Goal: Information Seeking & Learning: Learn about a topic

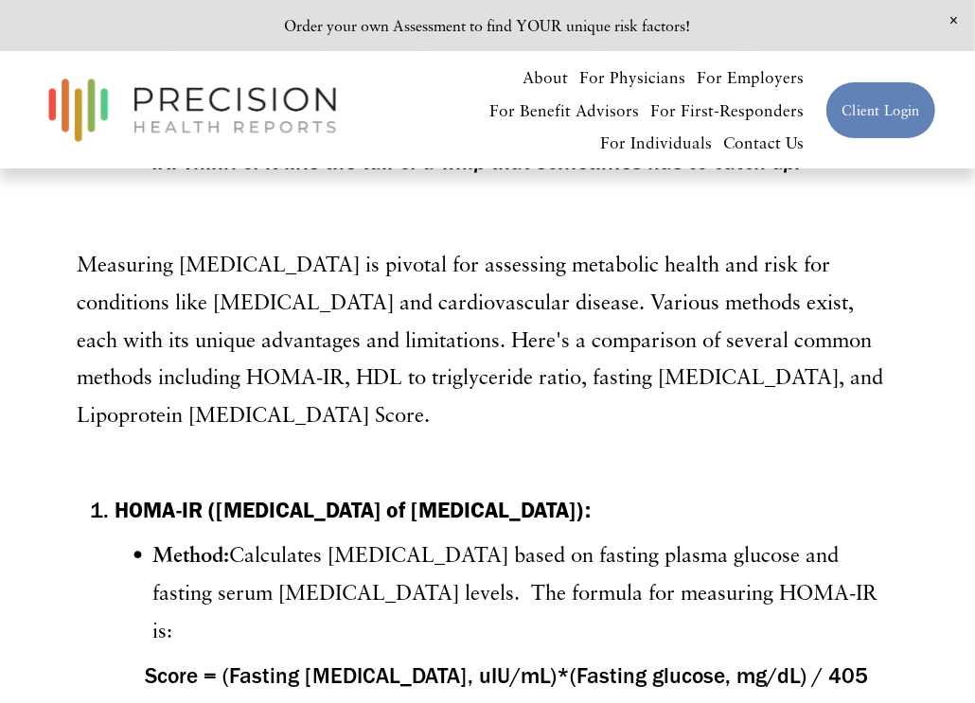
scroll to position [946, 0]
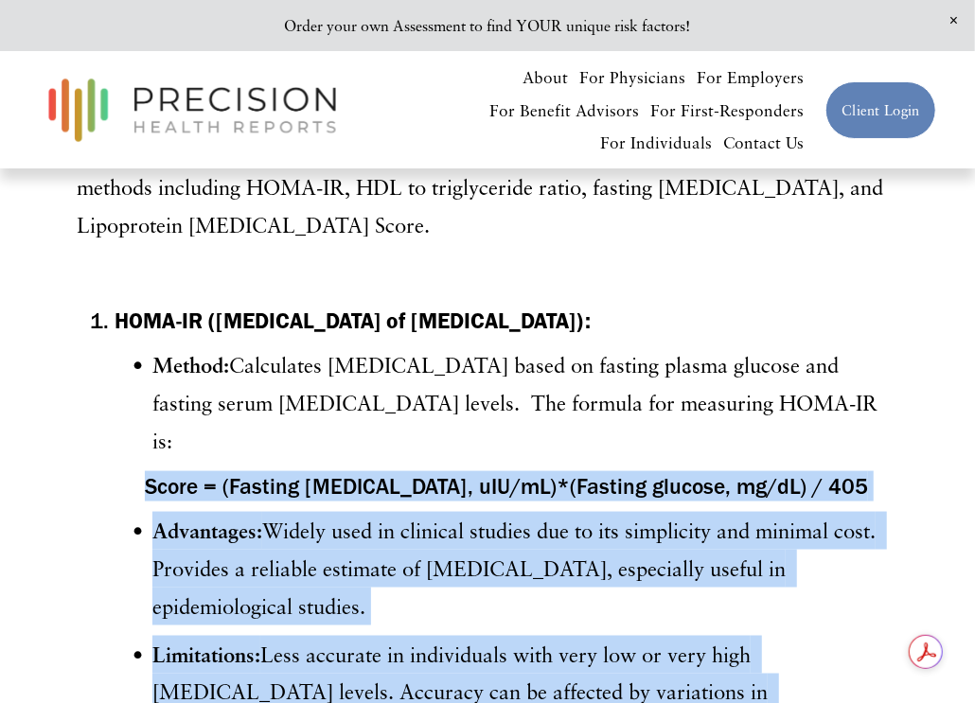
drag, startPoint x: 196, startPoint y: 479, endPoint x: 826, endPoint y: 461, distance: 630.8
click at [231, 488] on h4 "Score = (Fasting [MEDICAL_DATA], uIU/mL)*(Fasting glucose, mg/dL) / 405" at bounding box center [507, 486] width 784 height 30
drag, startPoint x: 197, startPoint y: 481, endPoint x: 635, endPoint y: 470, distance: 438.5
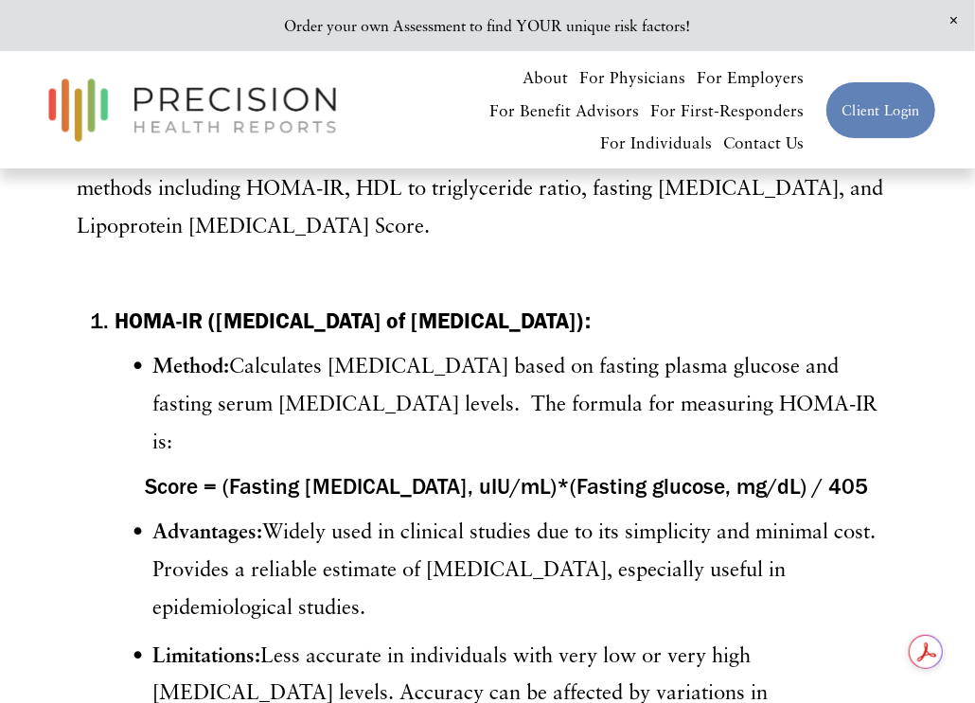
click at [384, 411] on p "Method: Calculates [MEDICAL_DATA] based on fasting plasma glucose and fasting s…" at bounding box center [525, 404] width 746 height 114
drag, startPoint x: 198, startPoint y: 478, endPoint x: 375, endPoint y: 471, distance: 177.2
click at [375, 471] on h4 "Score = (Fasting [MEDICAL_DATA], uIU/mL)*(Fasting glucose, mg/dL) / 405" at bounding box center [507, 486] width 784 height 30
click at [482, 334] on strong "HOMA-IR ([MEDICAL_DATA] of [MEDICAL_DATA]):" at bounding box center [353, 321] width 476 height 27
click at [375, 448] on p "Method: Calculates [MEDICAL_DATA] based on fasting plasma glucose and fasting s…" at bounding box center [525, 404] width 746 height 114
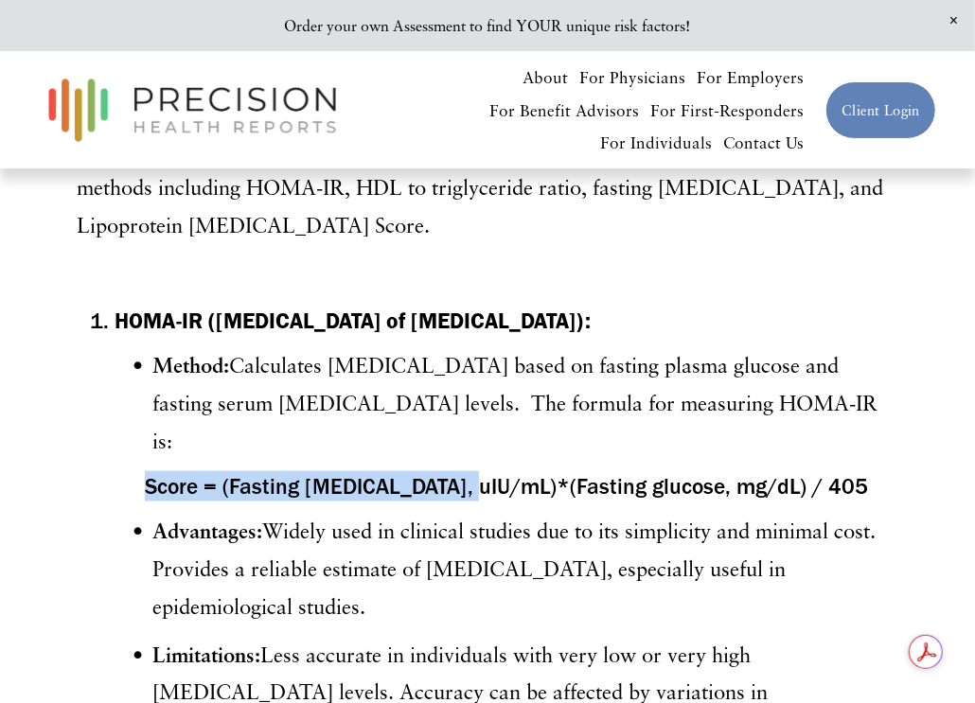
drag, startPoint x: 196, startPoint y: 481, endPoint x: 507, endPoint y: 481, distance: 311.5
click at [507, 482] on h4 "Score = (Fasting [MEDICAL_DATA], uIU/mL)*(Fasting glucose, mg/dL) / 405" at bounding box center [507, 486] width 784 height 30
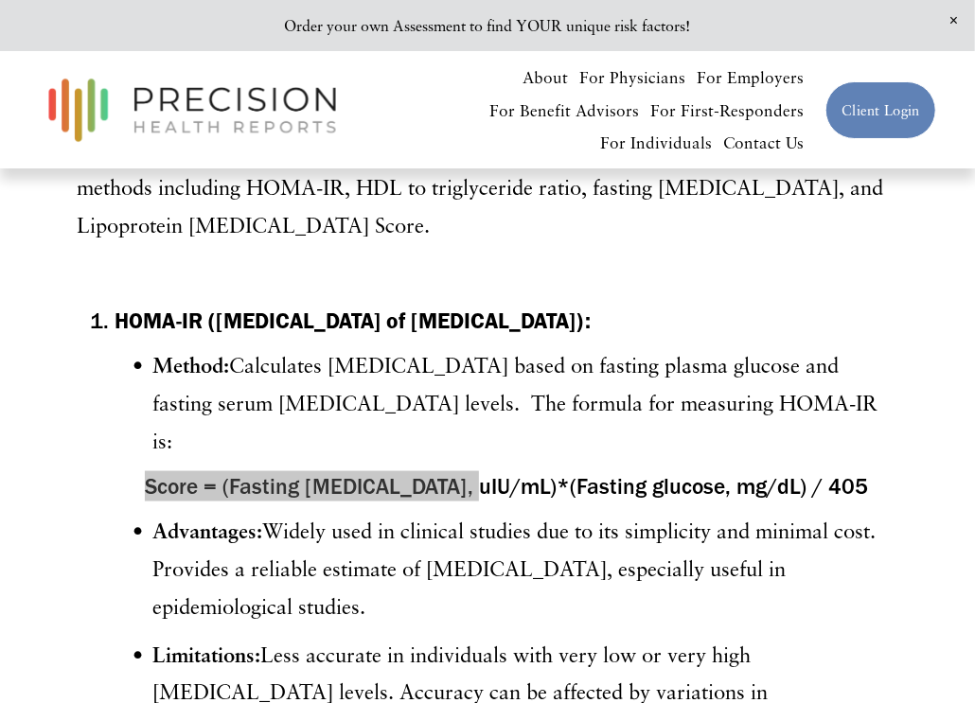
scroll to position [1135, 0]
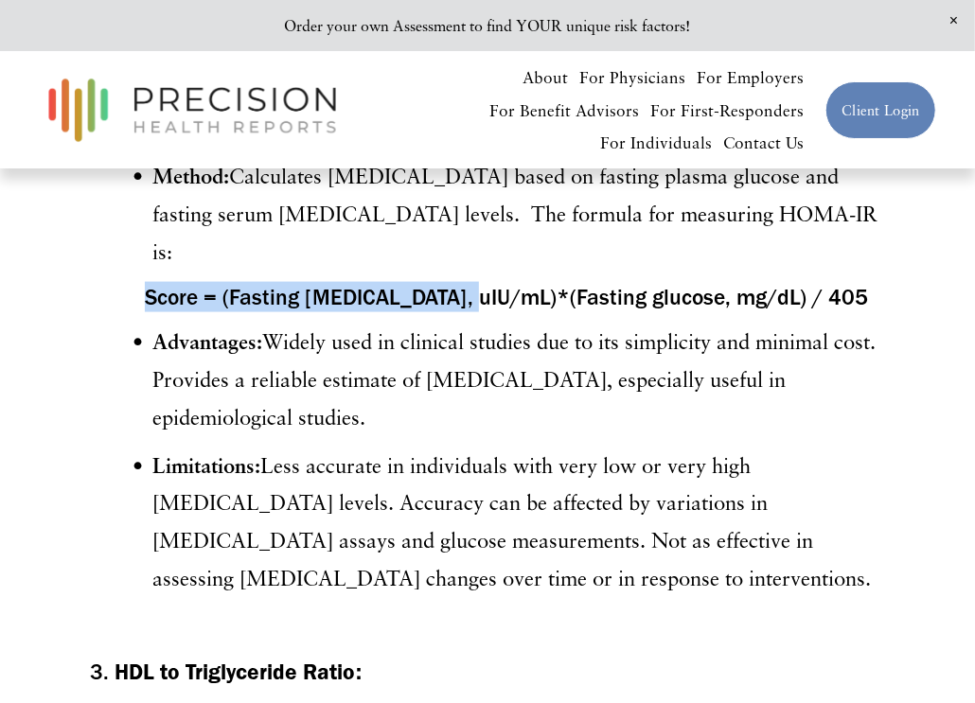
click at [282, 293] on h4 "Score = (Fasting [MEDICAL_DATA], uIU/mL)*(Fasting glucose, mg/dL) / 405" at bounding box center [507, 297] width 784 height 30
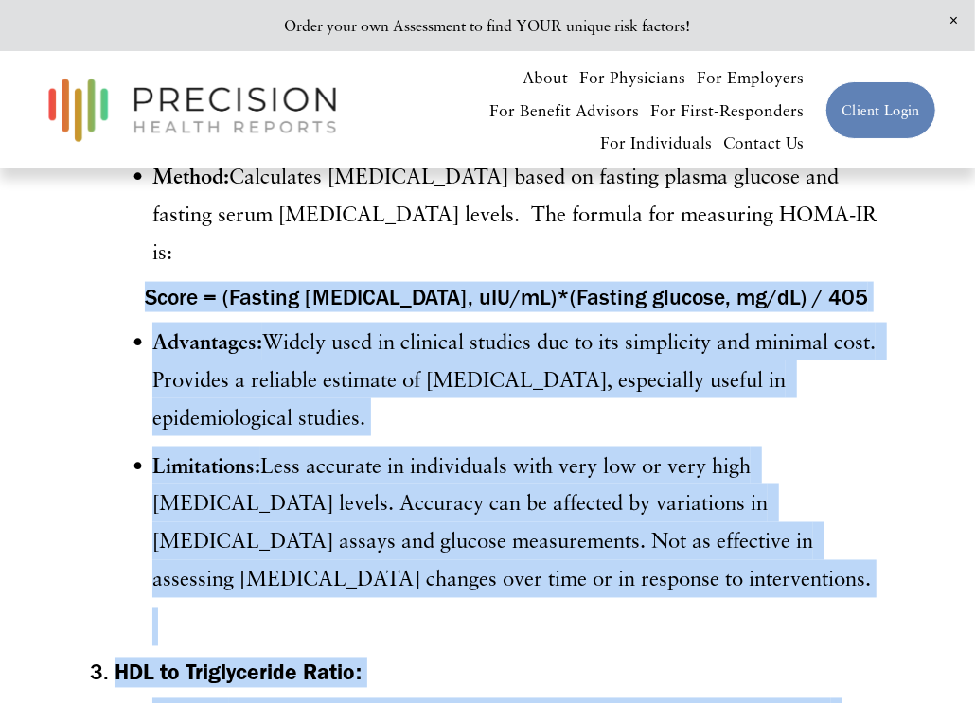
drag, startPoint x: 198, startPoint y: 290, endPoint x: 552, endPoint y: 293, distance: 354.1
click at [243, 235] on li "HOMA-IR (Homeostatic Model Assessment of Insulin Resistance): Method: Calculate…" at bounding box center [507, 381] width 784 height 530
copy h4 "Score = (Fasting insulin, uIU/mL)*("
click at [388, 337] on p "Advantages: Widely used in clinical studies due to its simplicity and minimal c…" at bounding box center [525, 380] width 746 height 114
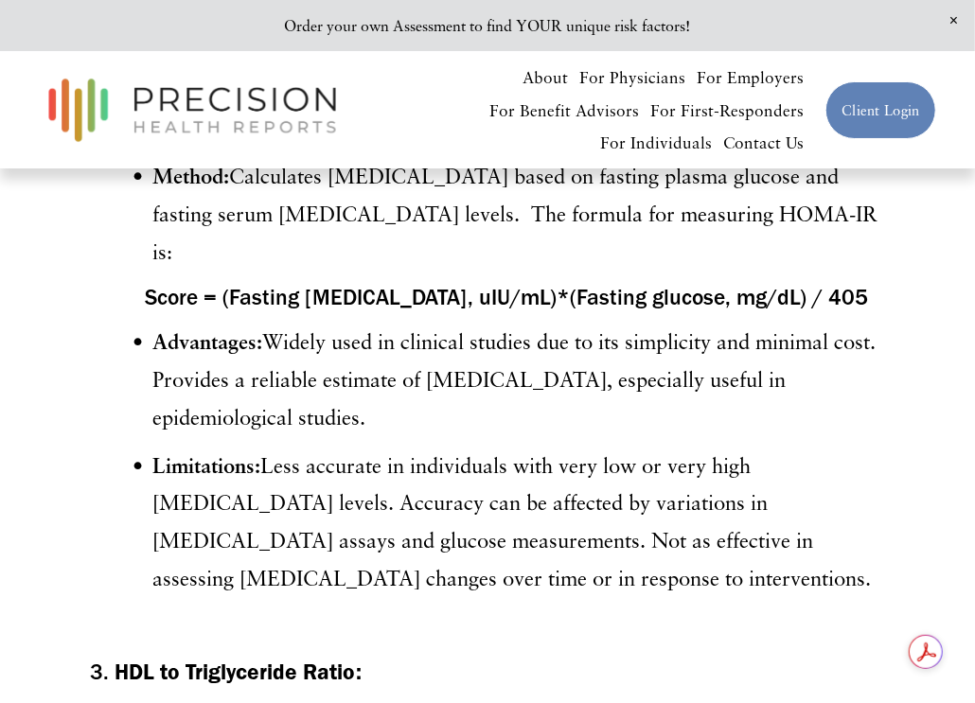
click at [955, 15] on span "Close Announcement" at bounding box center [954, 21] width 43 height 42
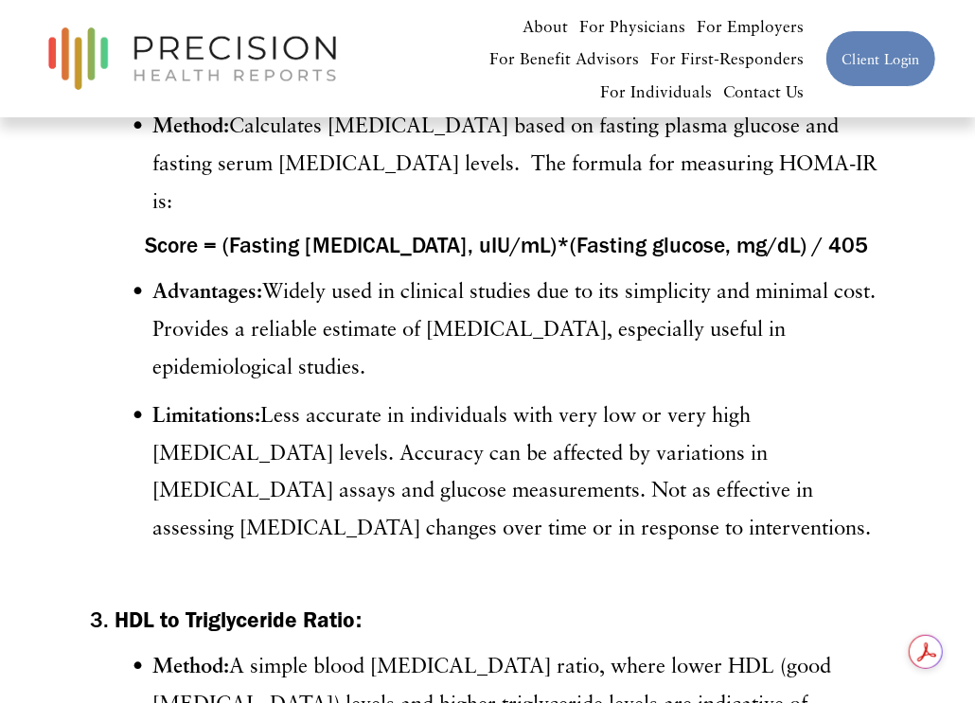
click at [370, 281] on p "Advantages: Widely used in clinical studies due to its simplicity and minimal c…" at bounding box center [525, 329] width 746 height 114
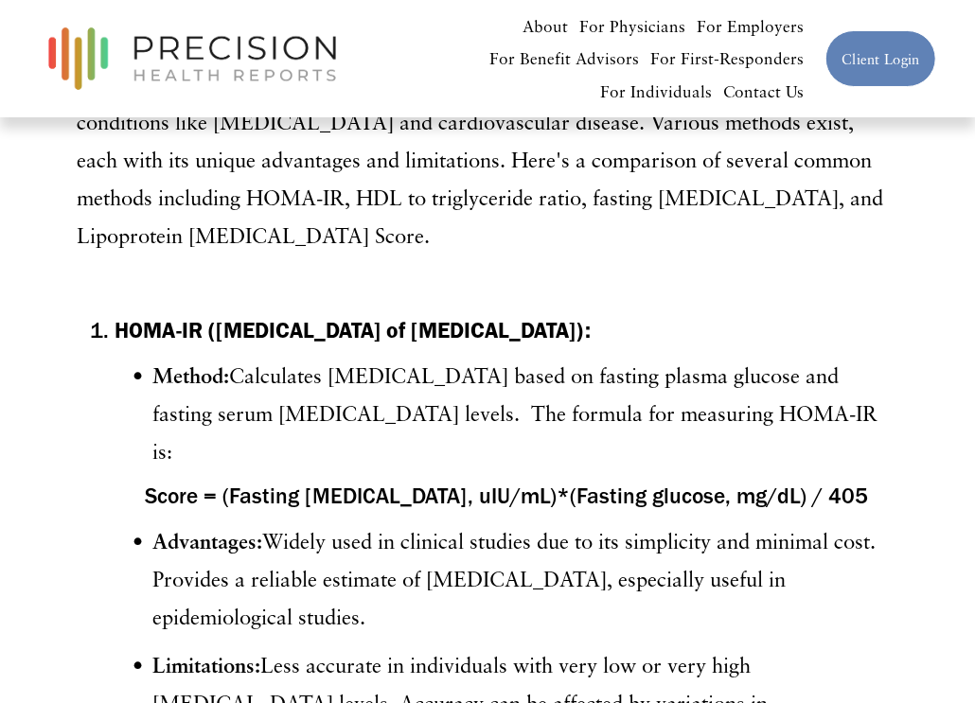
scroll to position [567, 0]
